Goal: Task Accomplishment & Management: Use online tool/utility

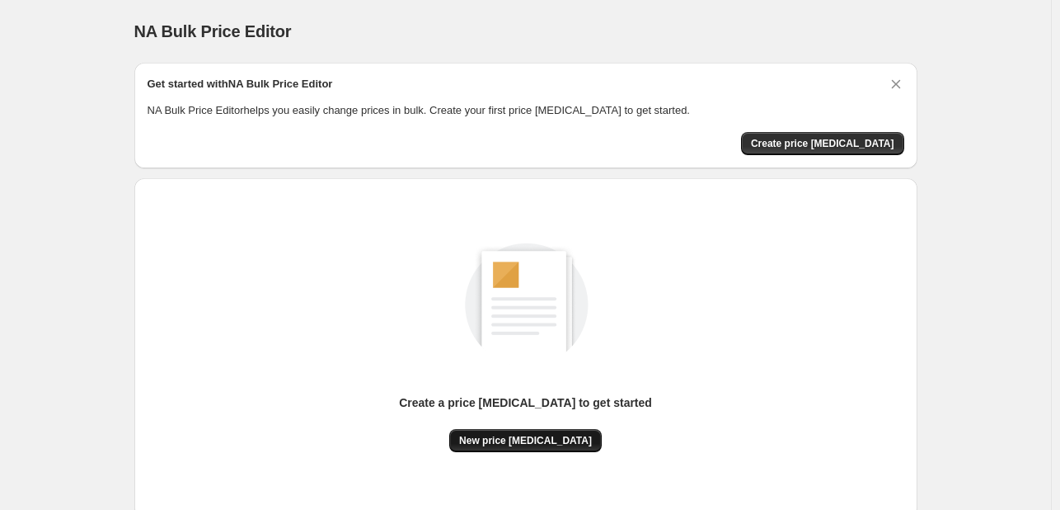
click at [515, 435] on span "New price [MEDICAL_DATA]" at bounding box center [525, 440] width 133 height 13
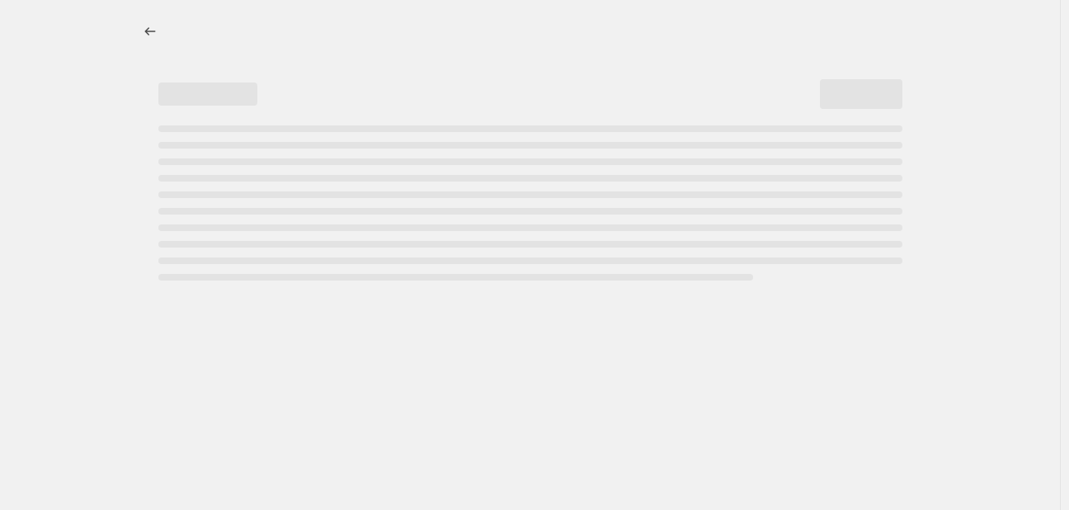
select select "percentage"
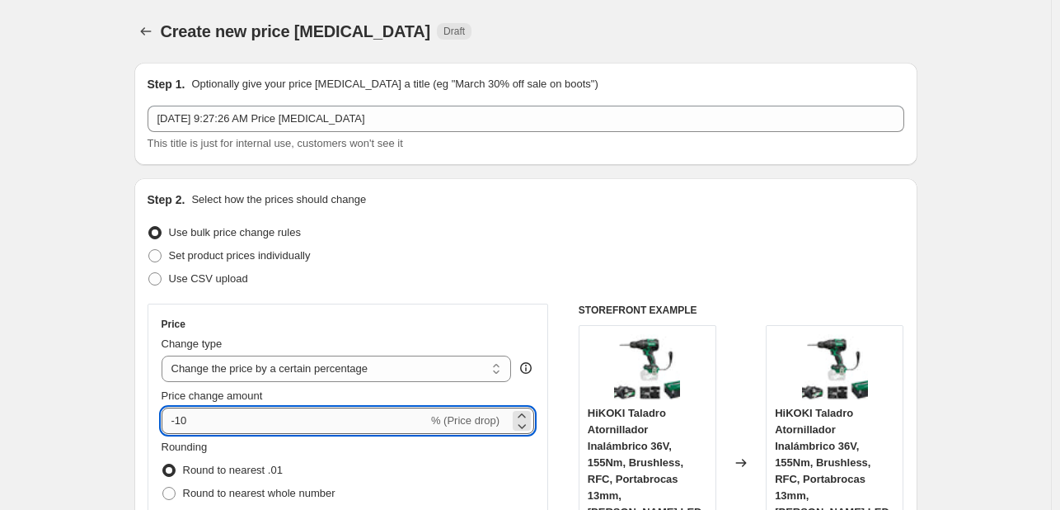
click at [387, 421] on input "-10" at bounding box center [295, 420] width 266 height 26
type input "-1"
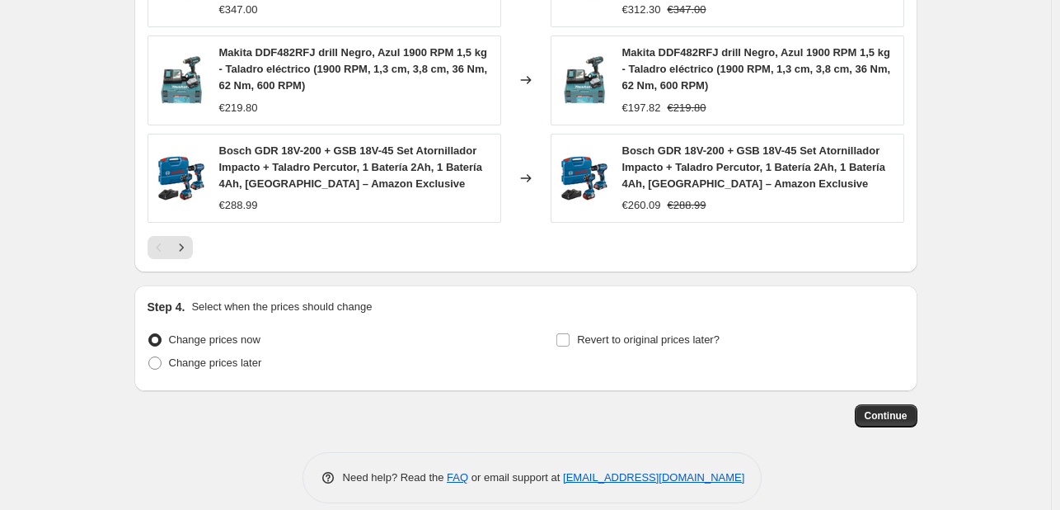
scroll to position [1230, 0]
type input "-25"
click at [868, 403] on button "Continue" at bounding box center [886, 414] width 63 height 23
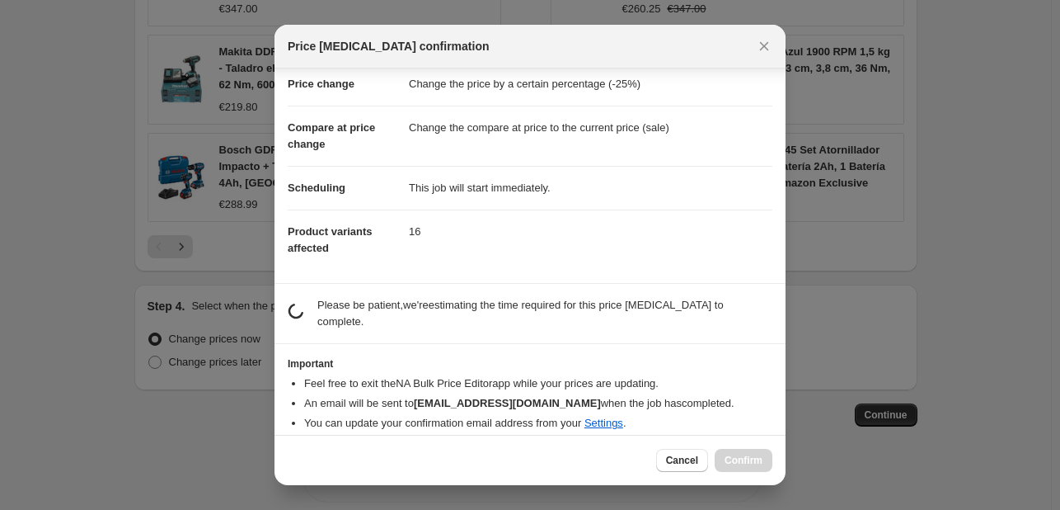
scroll to position [31, 0]
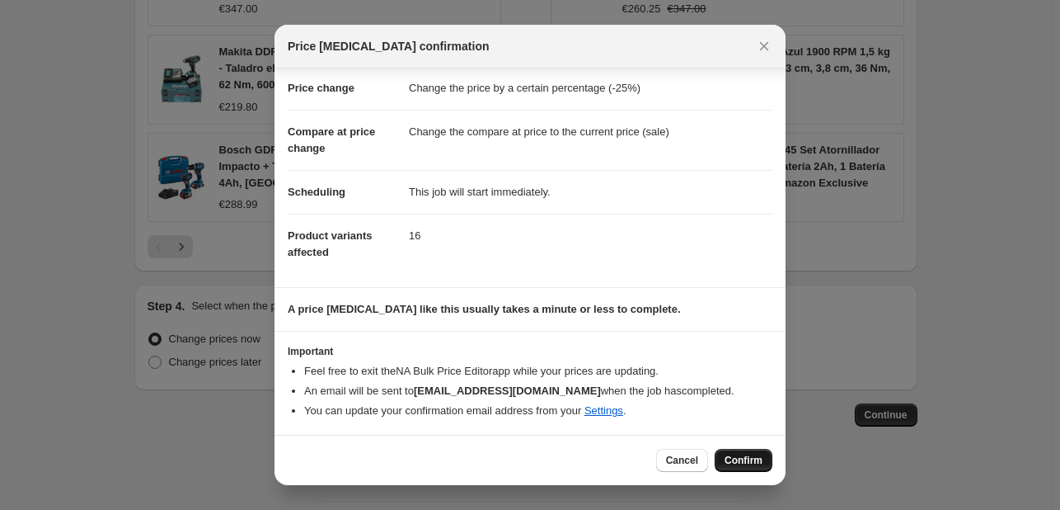
click at [741, 461] on span "Confirm" at bounding box center [744, 460] width 38 height 13
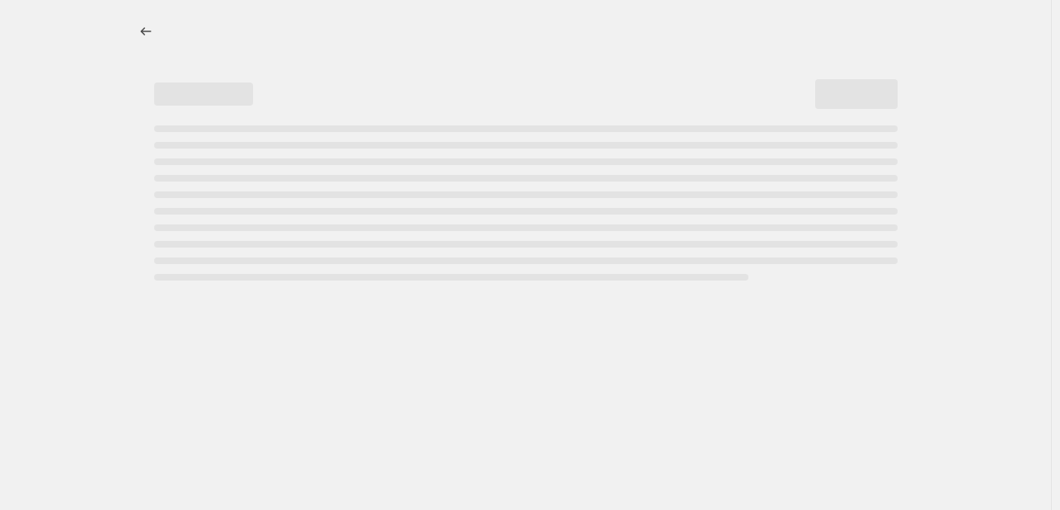
select select "percentage"
